Goal: Task Accomplishment & Management: Use online tool/utility

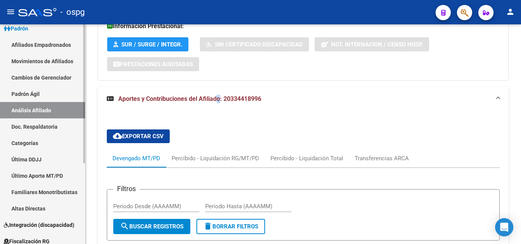
scroll to position [127, 0]
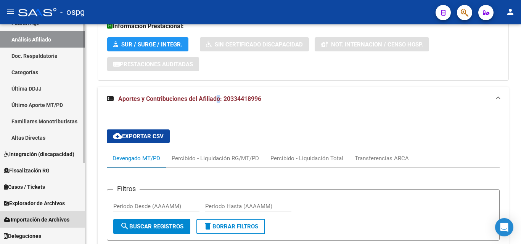
drag, startPoint x: 35, startPoint y: 220, endPoint x: 35, endPoint y: 215, distance: 4.2
click at [36, 220] on span "Importación de Archivos" at bounding box center [37, 220] width 66 height 8
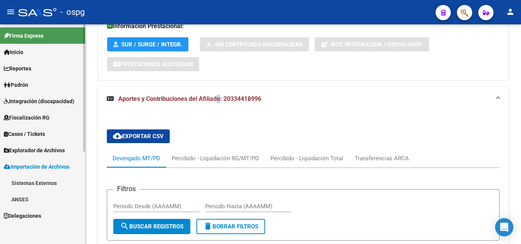
scroll to position [0, 0]
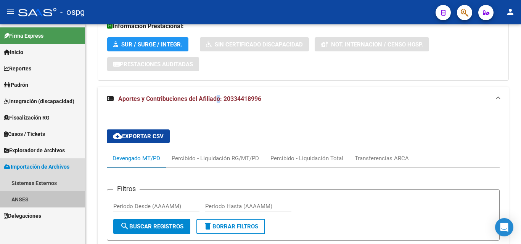
click at [23, 199] on link "ANSES" at bounding box center [42, 199] width 85 height 16
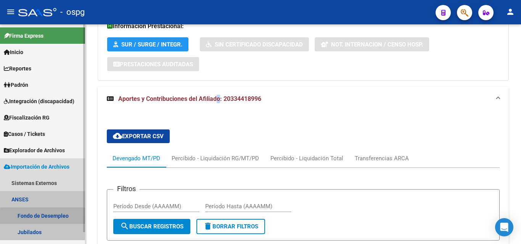
click at [61, 216] on link "Fondo de Desempleo" at bounding box center [42, 216] width 85 height 16
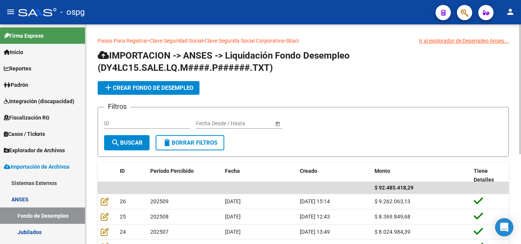
click at [123, 85] on span "add Crear Fondo de Desempleo" at bounding box center [149, 88] width 90 height 7
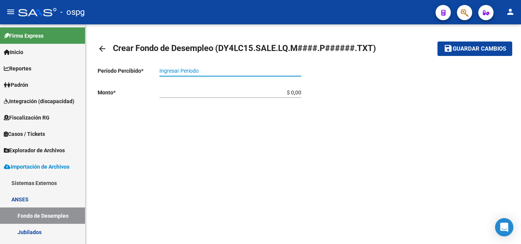
click at [201, 71] on input "Ingresar Periodo" at bounding box center [230, 71] width 142 height 6
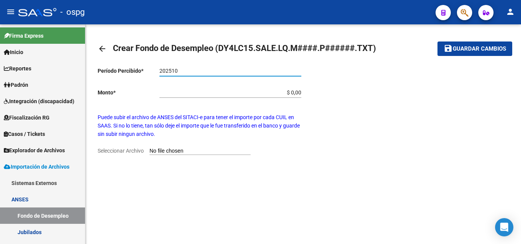
type input "202510"
click at [219, 151] on input "Seleccionar Archivo" at bounding box center [199, 151] width 101 height 7
click at [102, 49] on mat-icon "arrow_back" at bounding box center [102, 48] width 9 height 9
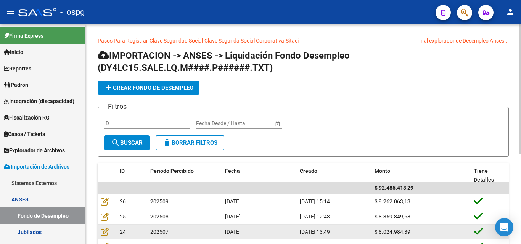
scroll to position [38, 0]
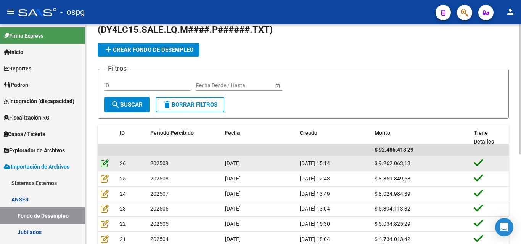
click at [103, 162] on icon at bounding box center [105, 163] width 8 height 8
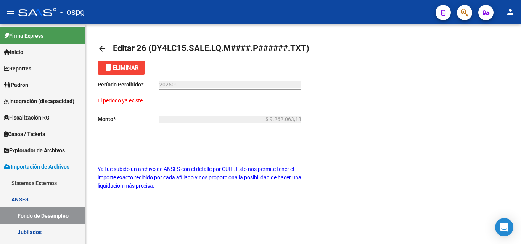
click at [99, 45] on mat-icon "arrow_back" at bounding box center [102, 48] width 9 height 9
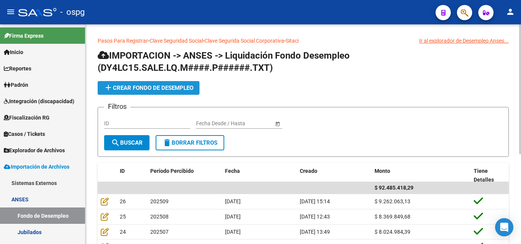
click at [145, 89] on span "add Crear Fondo de Desempleo" at bounding box center [149, 88] width 90 height 7
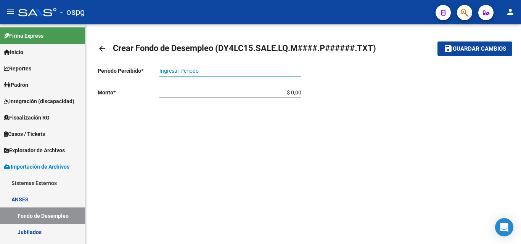
click at [183, 72] on input "Ingresar Periodo" at bounding box center [230, 71] width 142 height 6
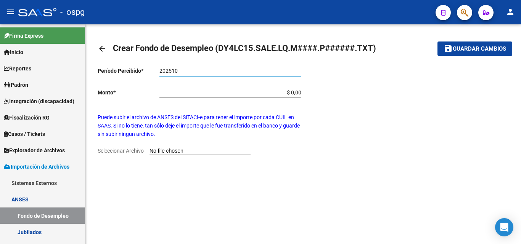
type input "202510"
click at [186, 151] on input "Seleccionar Archivo" at bounding box center [199, 151] width 101 height 7
click at [195, 217] on mat-sidenav-content "arrow_back Crear Fondo de Desempleo (DY4LC15.SALE.LQ.M####.P######.TXT) save Gu…" at bounding box center [303, 134] width 436 height 220
click at [169, 150] on input "Seleccionar Archivo" at bounding box center [199, 151] width 101 height 7
type input "C:\fakepath\DY4LC15.SALE.LQ.M2510.P109004.TXT"
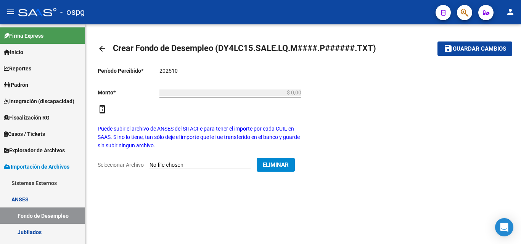
click at [431, 214] on mat-sidenav-content "arrow_back Crear Fondo de Desempleo (DY4LC15.SALE.LQ.M####.P######.TXT) save Gu…" at bounding box center [303, 134] width 436 height 220
drag, startPoint x: 471, startPoint y: 69, endPoint x: 485, endPoint y: 44, distance: 27.8
click at [476, 62] on div at bounding box center [406, 118] width 206 height 114
drag, startPoint x: 485, startPoint y: 40, endPoint x: 486, endPoint y: 48, distance: 8.0
click at [486, 45] on mat-toolbar-row "save Guardar cambios" at bounding box center [468, 49] width 87 height 24
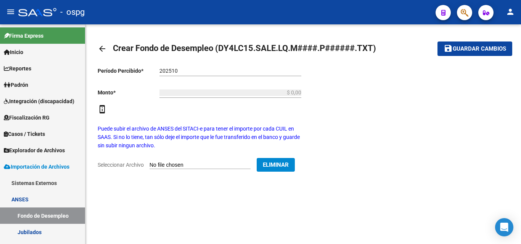
click at [486, 48] on span "Guardar cambios" at bounding box center [479, 49] width 53 height 7
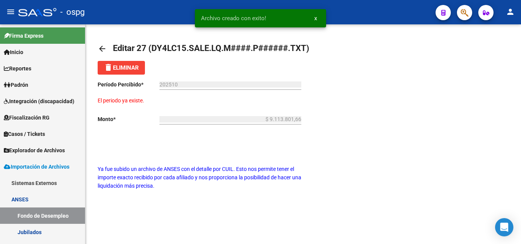
click at [102, 46] on mat-icon "arrow_back" at bounding box center [102, 48] width 9 height 9
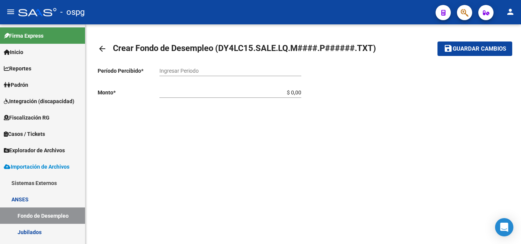
click at [100, 47] on mat-icon "arrow_back" at bounding box center [102, 48] width 9 height 9
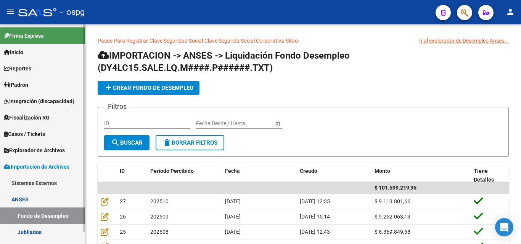
click at [28, 235] on link "Jubilados" at bounding box center [42, 232] width 85 height 16
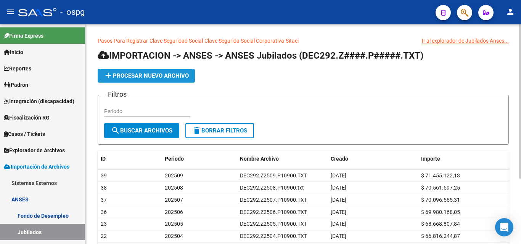
click at [167, 78] on span "add Procesar nuevo archivo" at bounding box center [146, 75] width 85 height 7
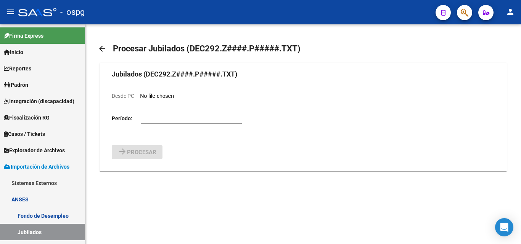
click at [151, 120] on input "number" at bounding box center [191, 119] width 101 height 6
type input "202510"
drag, startPoint x: 281, startPoint y: 154, endPoint x: 246, endPoint y: 103, distance: 61.9
click at [278, 145] on div "arrow_forward Procesar" at bounding box center [303, 152] width 383 height 14
click at [177, 95] on input "Desde PC" at bounding box center [190, 96] width 101 height 7
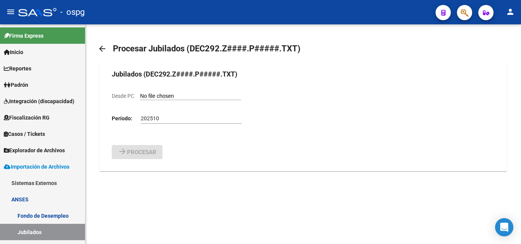
type input "C:\fakepath\DEC292.Z2510.P10900.TXT"
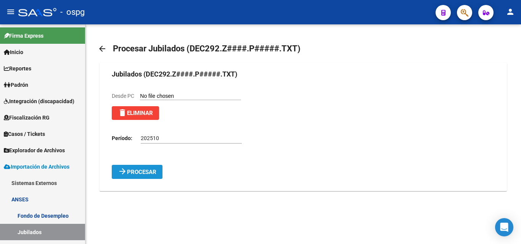
click at [146, 173] on span "Procesar" at bounding box center [141, 172] width 29 height 7
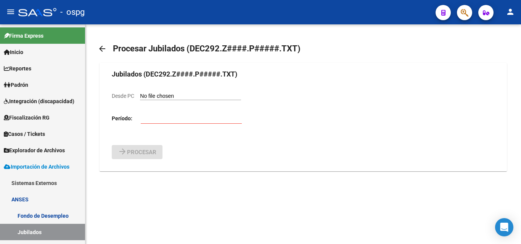
click at [104, 47] on mat-icon "arrow_back" at bounding box center [102, 48] width 9 height 9
